Goal: Use online tool/utility: Utilize a website feature to perform a specific function

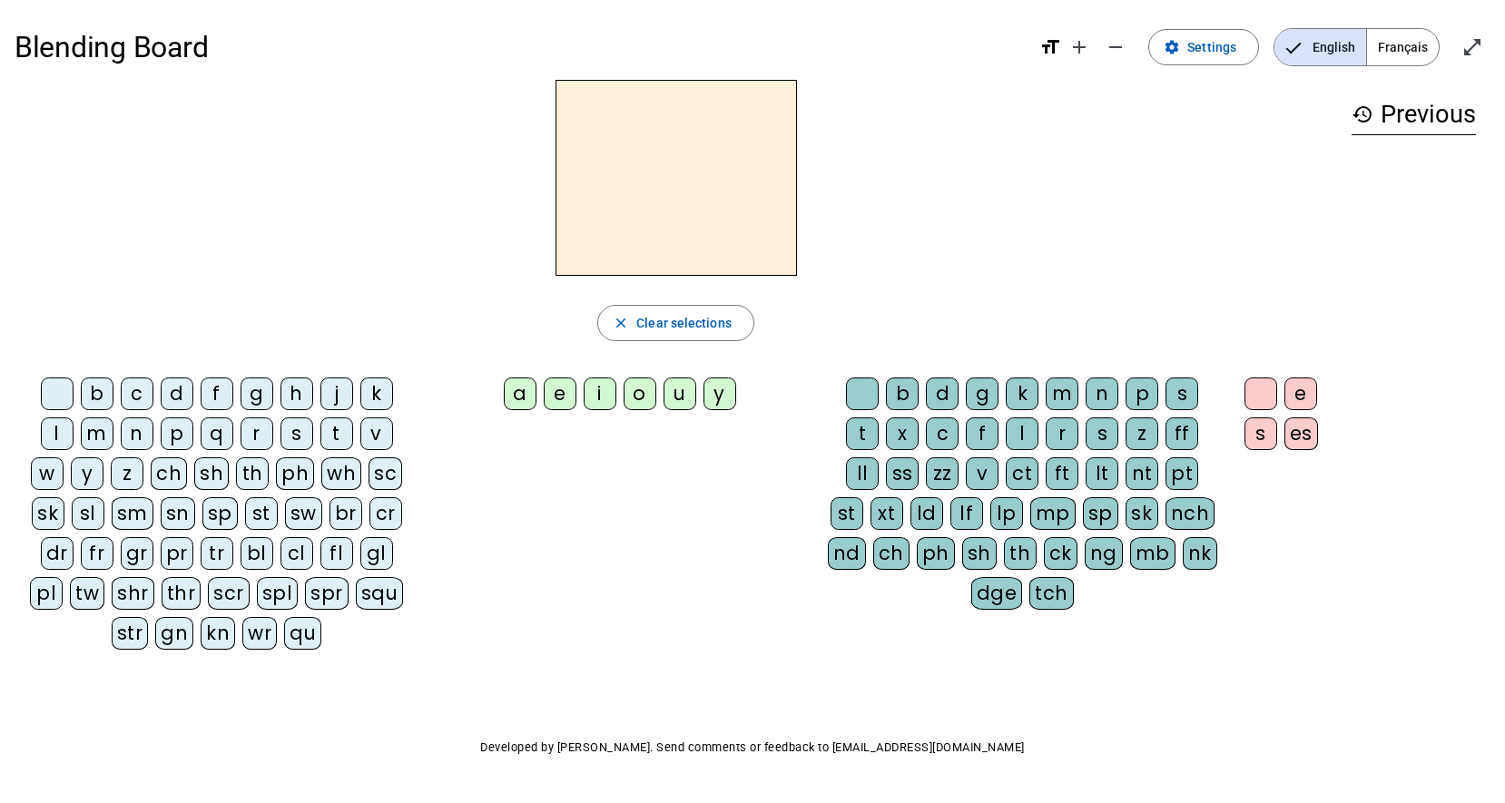
drag, startPoint x: 51, startPoint y: 437, endPoint x: 74, endPoint y: 418, distance: 29.1
click at [52, 437] on div "l" at bounding box center [57, 434] width 33 height 33
click at [603, 394] on div "i" at bounding box center [600, 394] width 33 height 33
click at [1136, 387] on div "p" at bounding box center [1142, 394] width 33 height 33
click at [338, 550] on div "fl" at bounding box center [336, 553] width 33 height 33
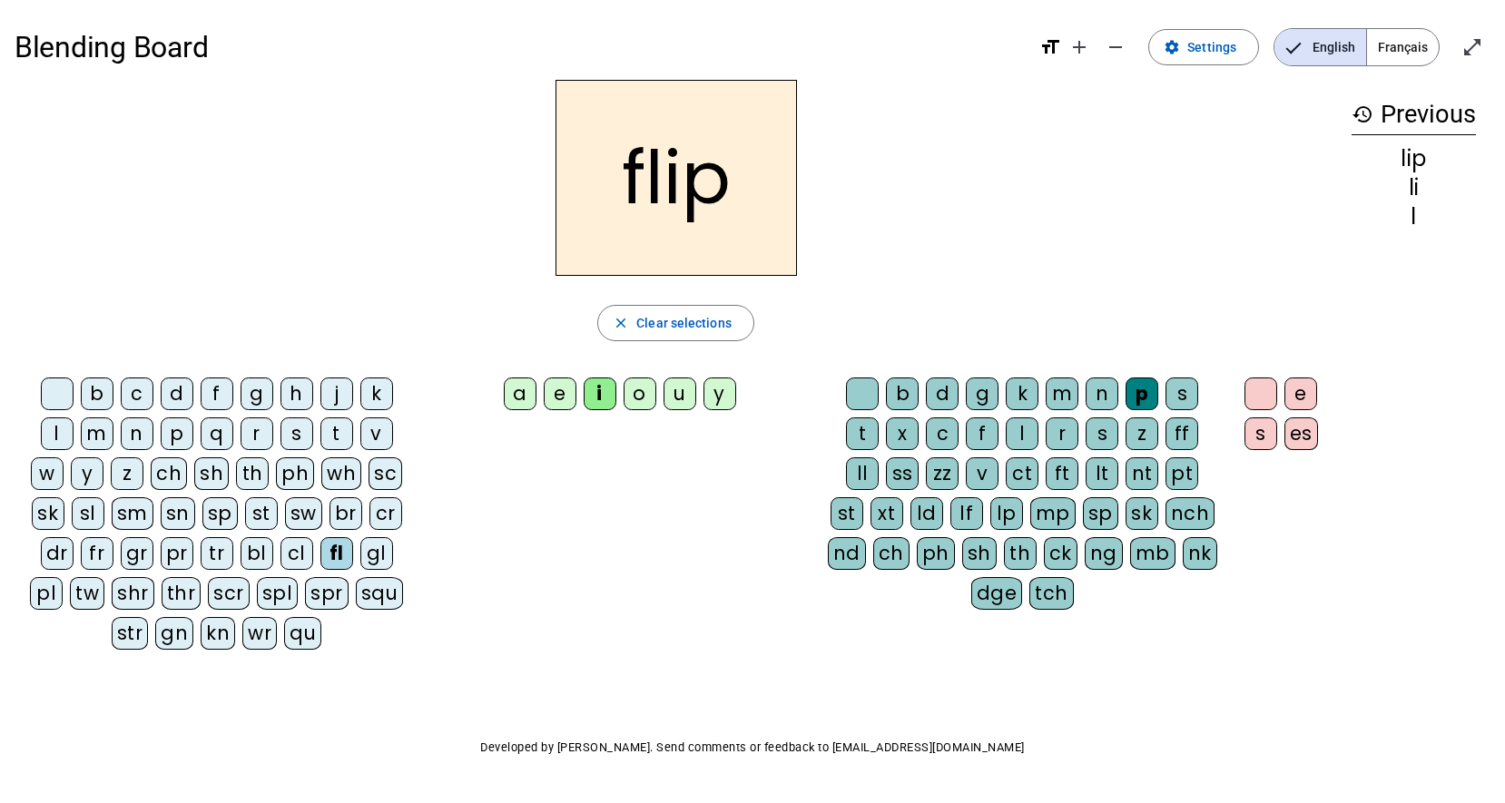
click at [98, 513] on div "sl" at bounding box center [88, 513] width 33 height 33
click at [520, 385] on div "a" at bounding box center [520, 394] width 33 height 33
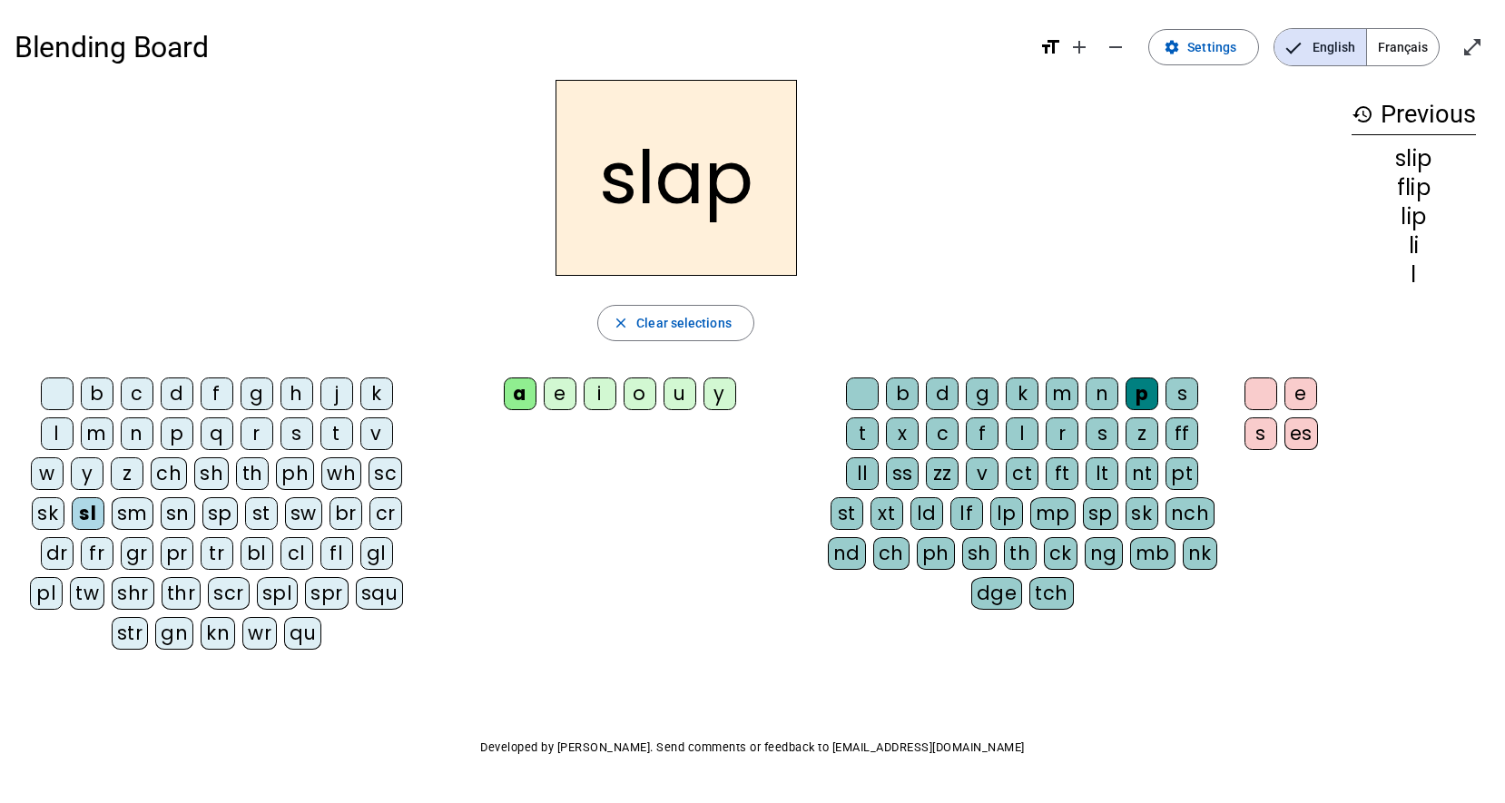
click at [300, 556] on div "cl" at bounding box center [296, 553] width 33 height 33
click at [639, 402] on div "o" at bounding box center [640, 394] width 33 height 33
click at [986, 398] on div "g" at bounding box center [982, 394] width 33 height 33
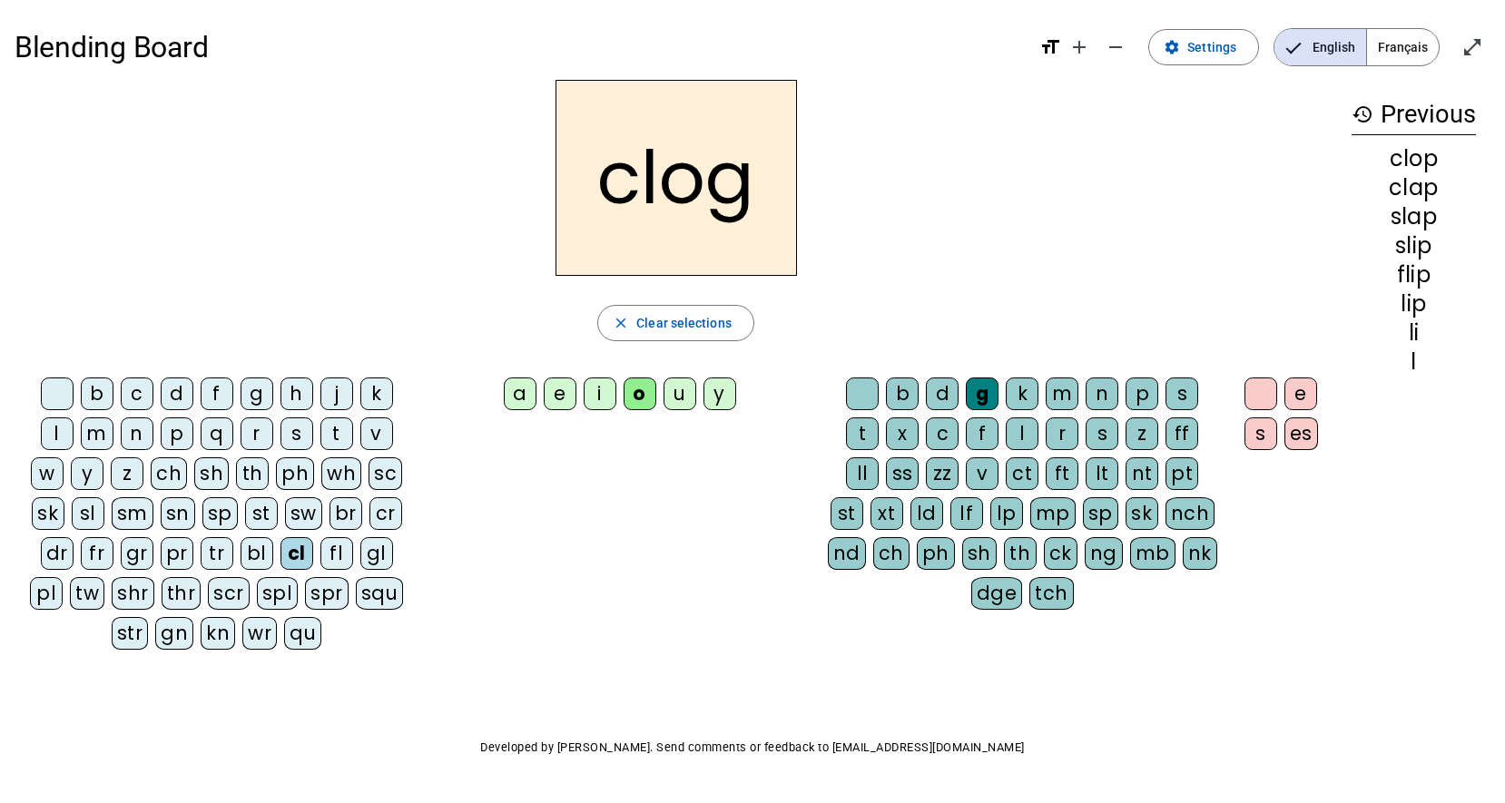
click at [1146, 390] on div "p" at bounding box center [1142, 394] width 33 height 33
click at [982, 400] on div "g" at bounding box center [982, 394] width 33 height 33
click at [54, 590] on div "pl" at bounding box center [46, 593] width 33 height 33
click at [681, 399] on div "u" at bounding box center [680, 394] width 33 height 33
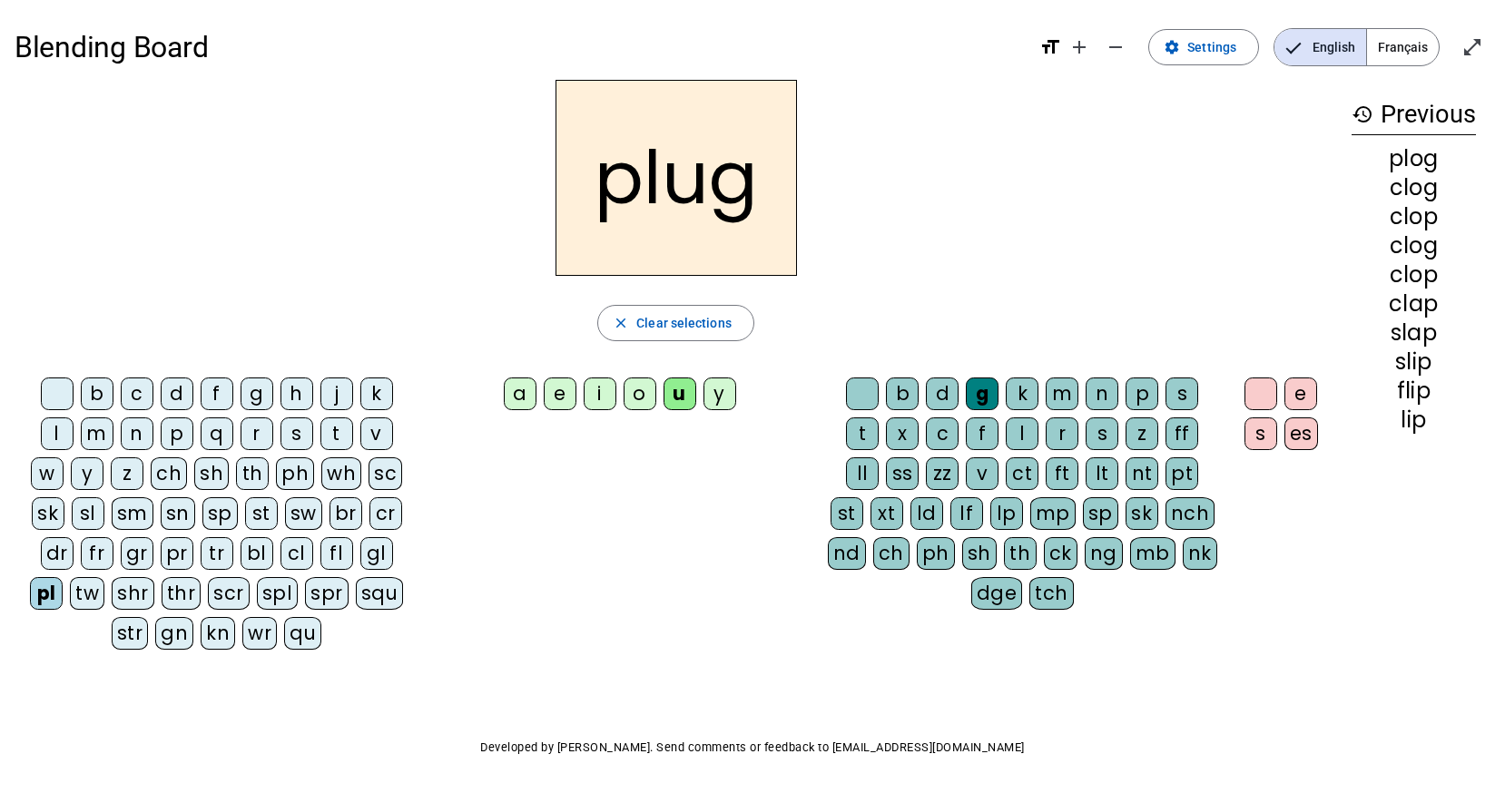
click at [54, 428] on div "l" at bounding box center [57, 434] width 33 height 33
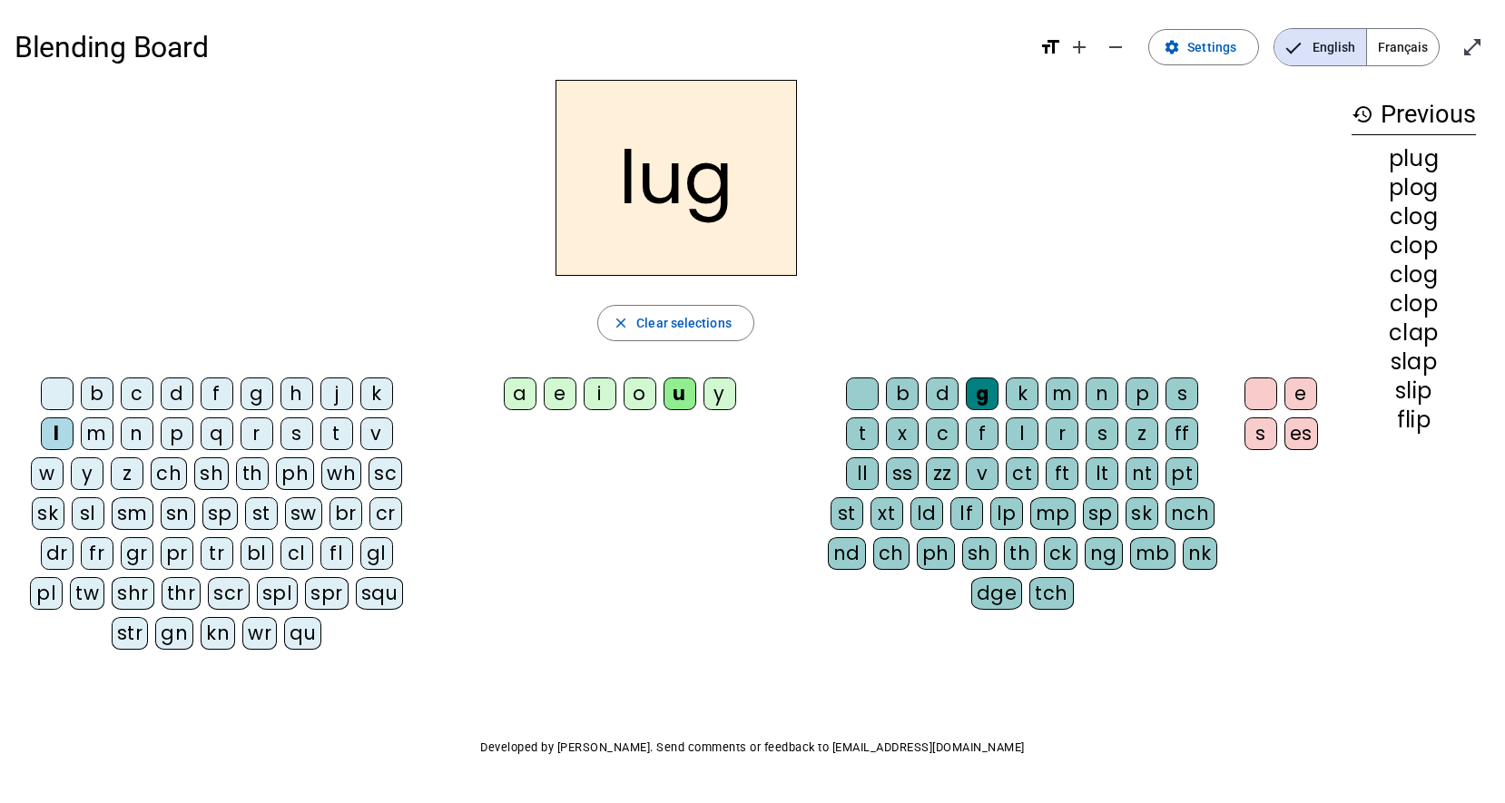
click at [515, 390] on div "a" at bounding box center [520, 394] width 33 height 33
click at [346, 549] on div "fl" at bounding box center [336, 553] width 33 height 33
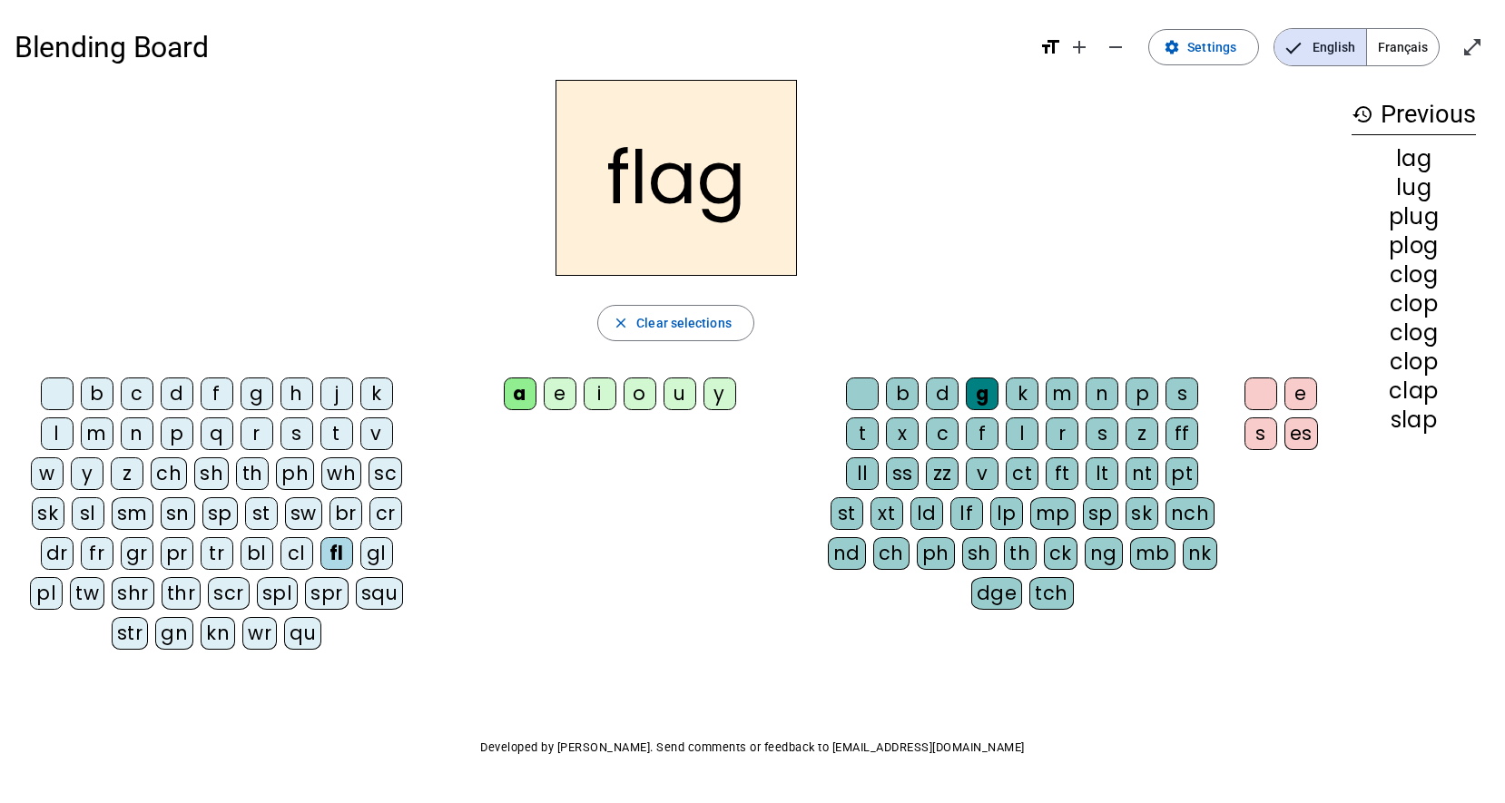
click at [867, 428] on div "t" at bounding box center [862, 434] width 33 height 33
